Goal: Find specific page/section: Find specific page/section

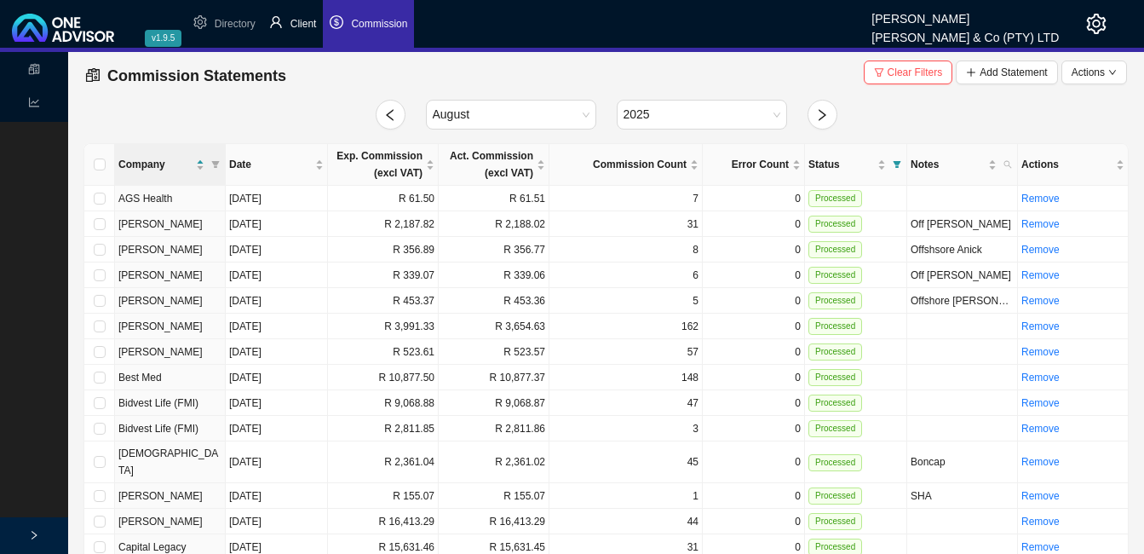
scroll to position [1348, 0]
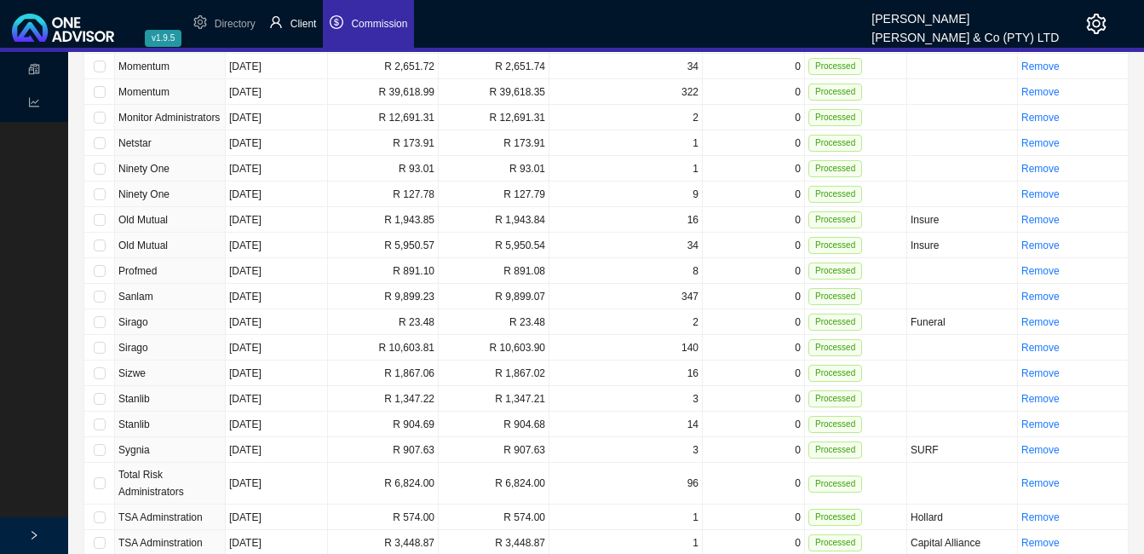
drag, startPoint x: 307, startPoint y: 22, endPoint x: 296, endPoint y: 26, distance: 11.9
click at [303, 23] on span "Client" at bounding box center [303, 24] width 26 height 12
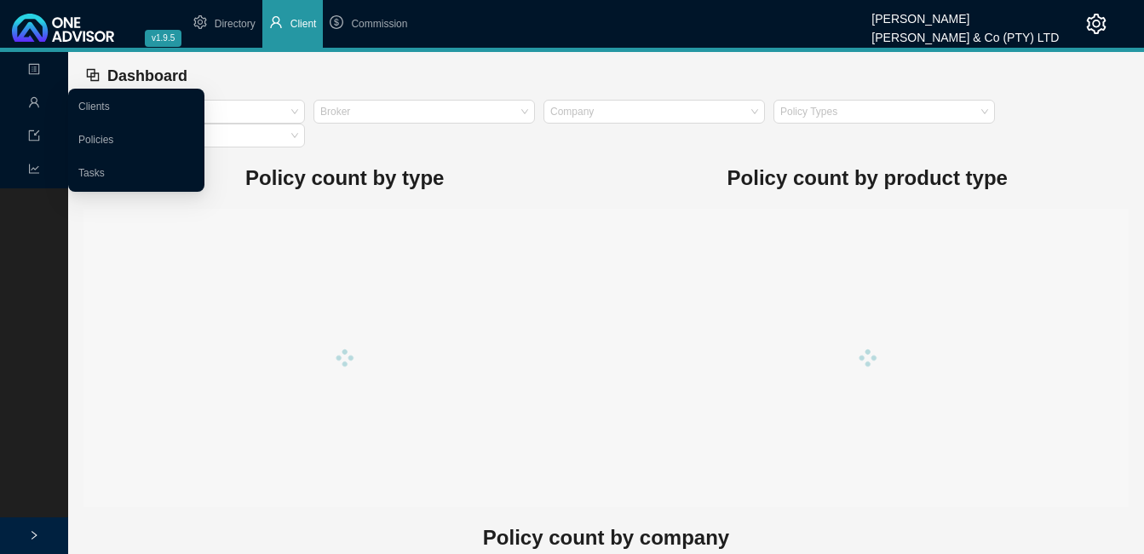
click at [37, 99] on icon "user" at bounding box center [34, 102] width 12 height 12
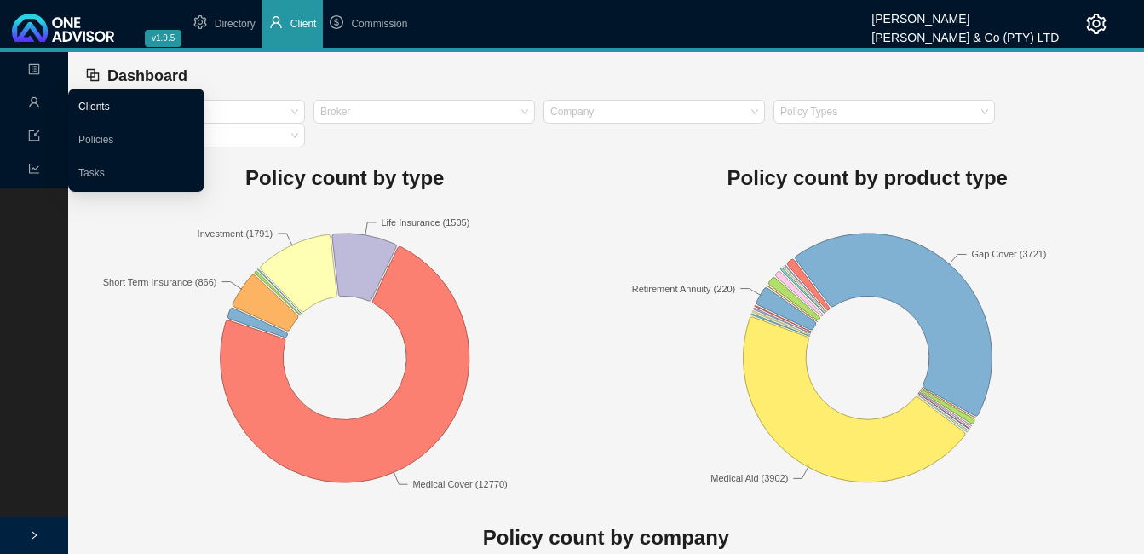
click at [101, 109] on link "Clients" at bounding box center [94, 107] width 32 height 12
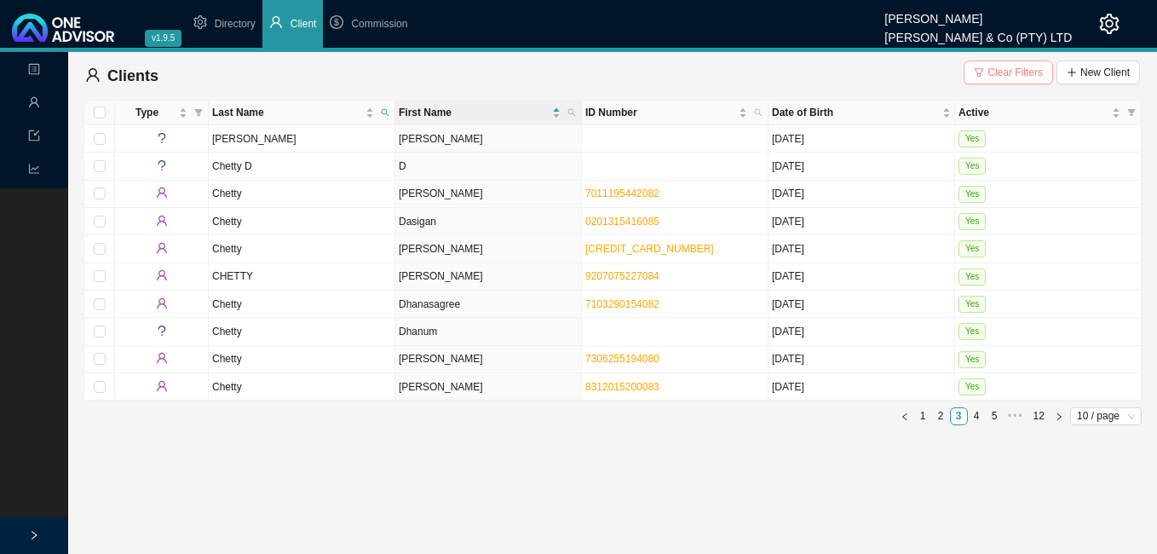
click at [1002, 69] on span "Clear Filters" at bounding box center [1014, 72] width 55 height 17
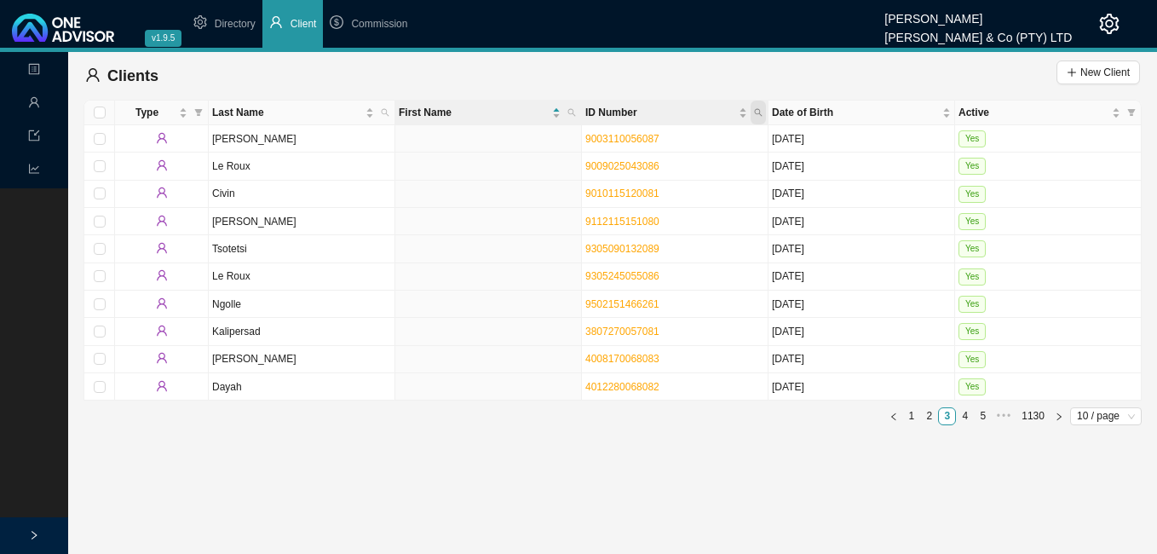
click at [759, 111] on icon "search" at bounding box center [758, 112] width 9 height 9
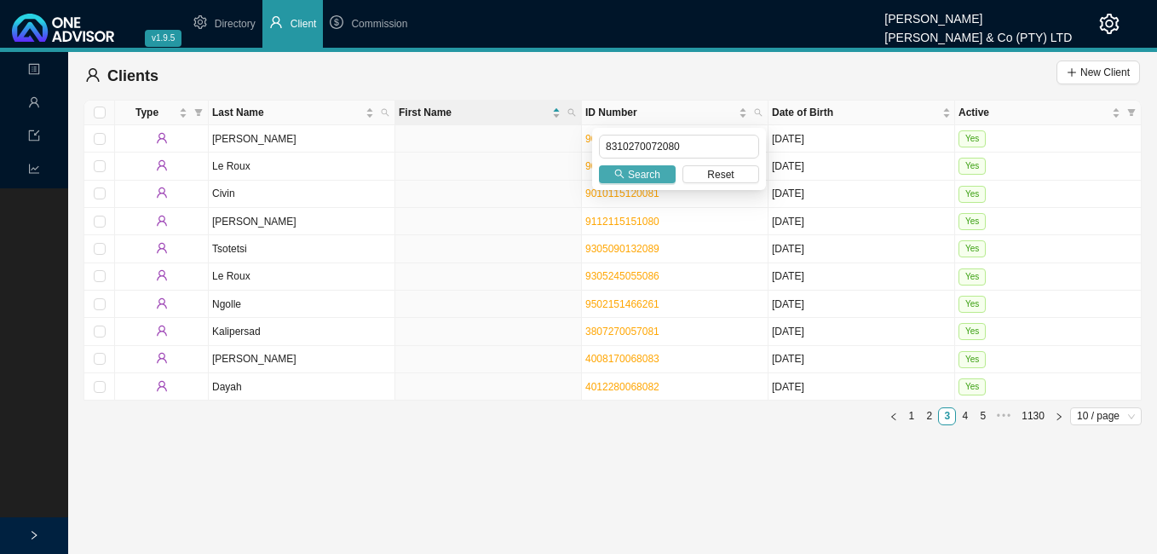
type input "8310270072080"
click at [641, 170] on span "Search" at bounding box center [644, 174] width 32 height 17
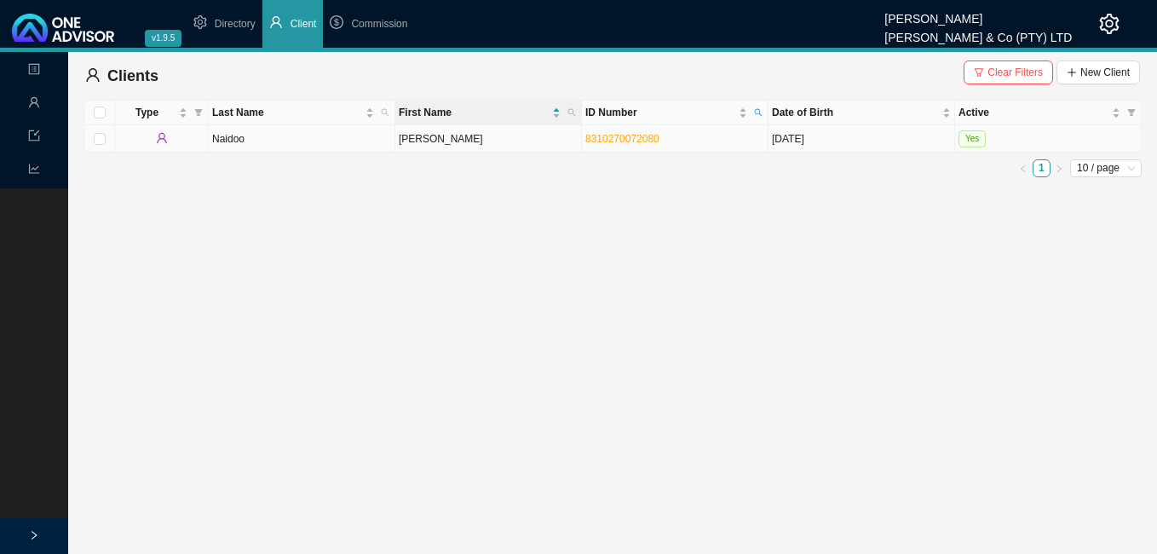
click at [298, 135] on td "Naidoo" at bounding box center [302, 138] width 187 height 27
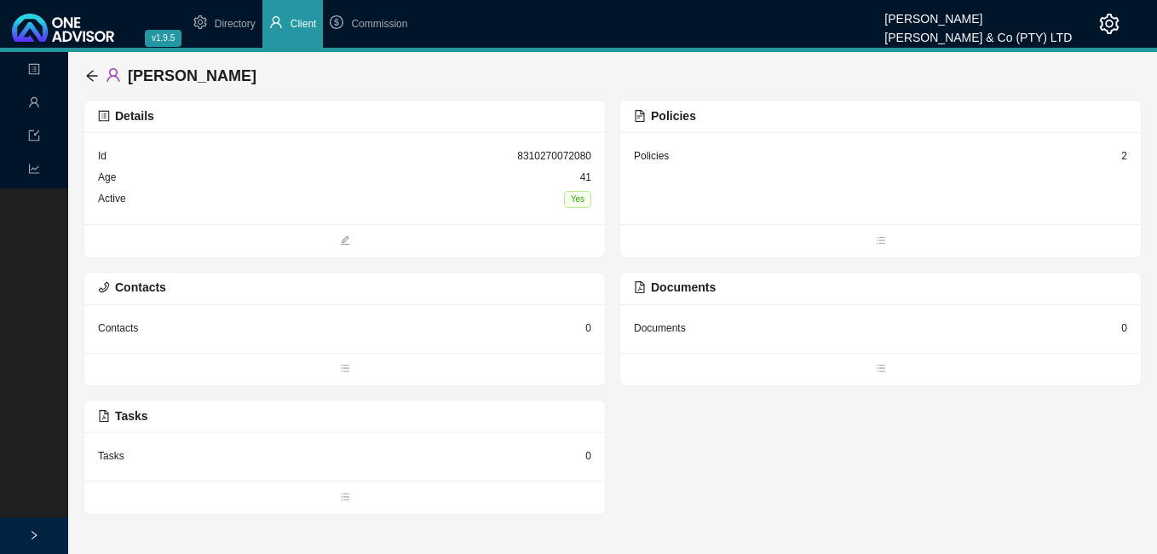
click at [1124, 158] on div "2" at bounding box center [1124, 155] width 6 height 17
